Goal: Information Seeking & Learning: Learn about a topic

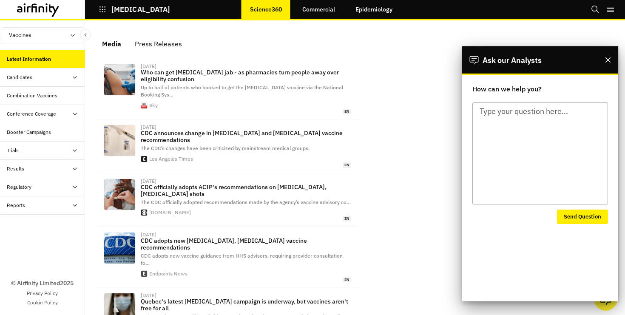
scroll to position [551, 255]
